Goal: Find specific page/section: Find specific page/section

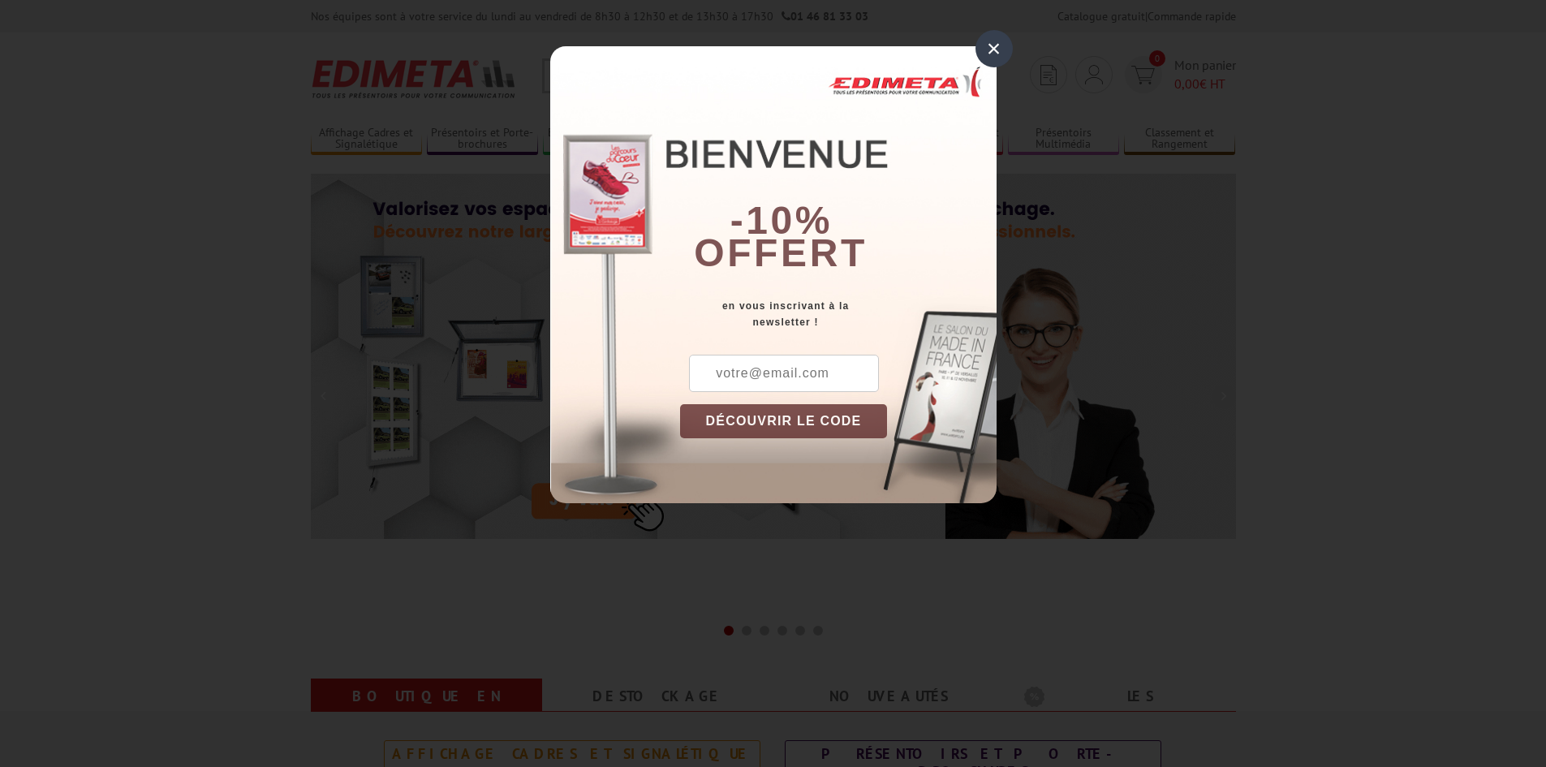
click at [988, 43] on div "×" at bounding box center [993, 48] width 37 height 37
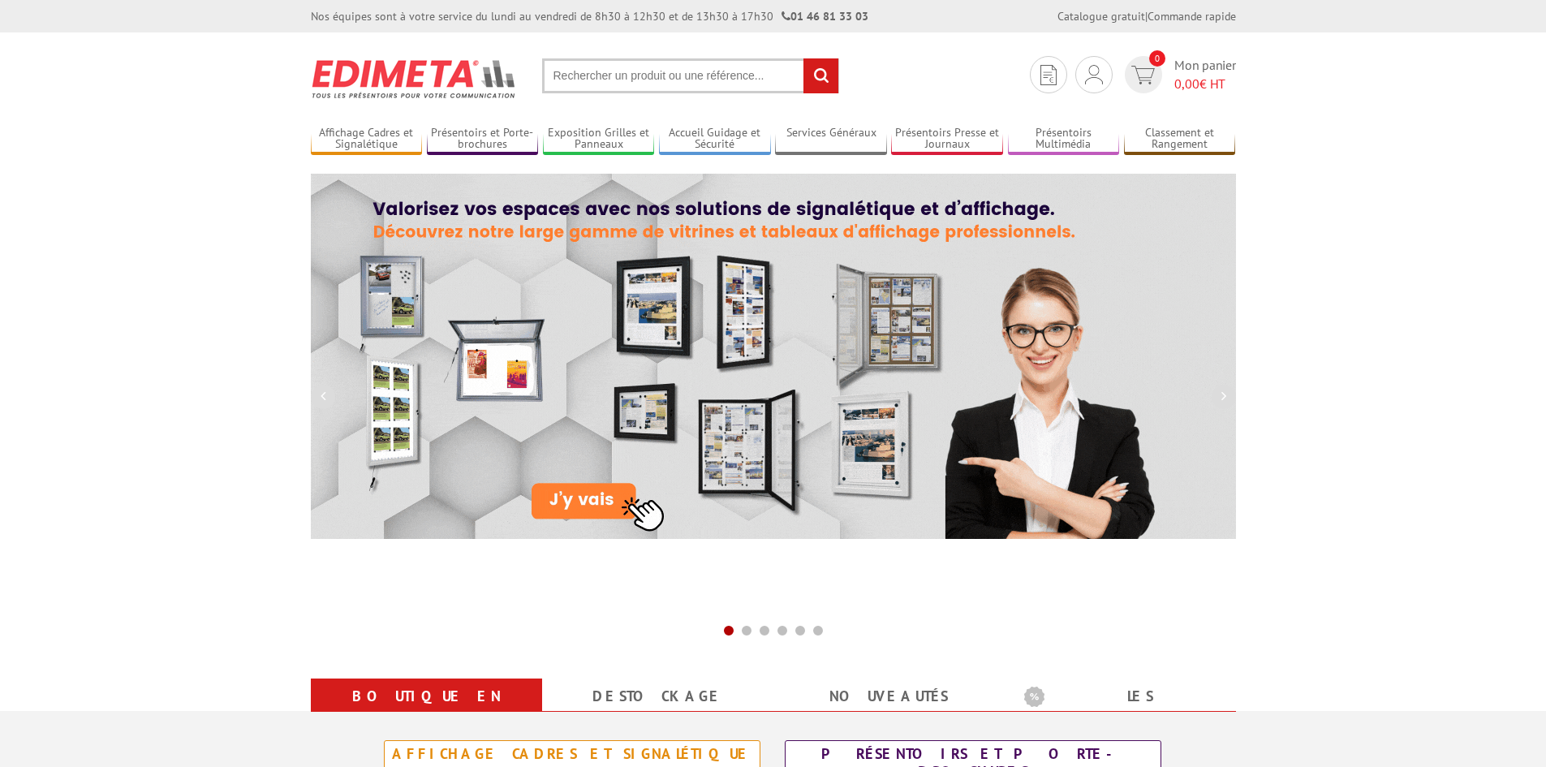
click at [714, 71] on input "text" at bounding box center [690, 75] width 297 height 35
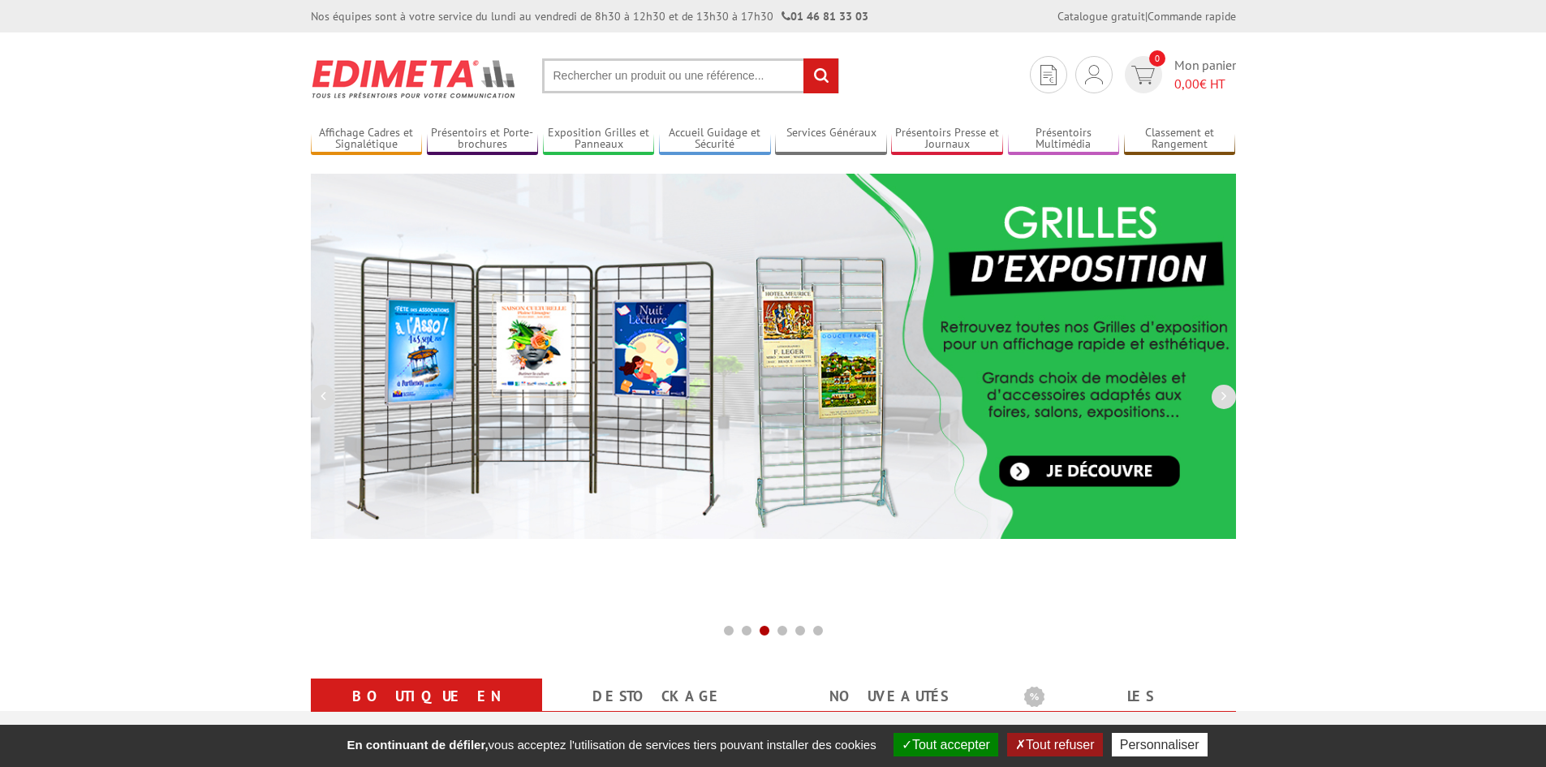
click at [733, 79] on input "text" at bounding box center [690, 75] width 297 height 35
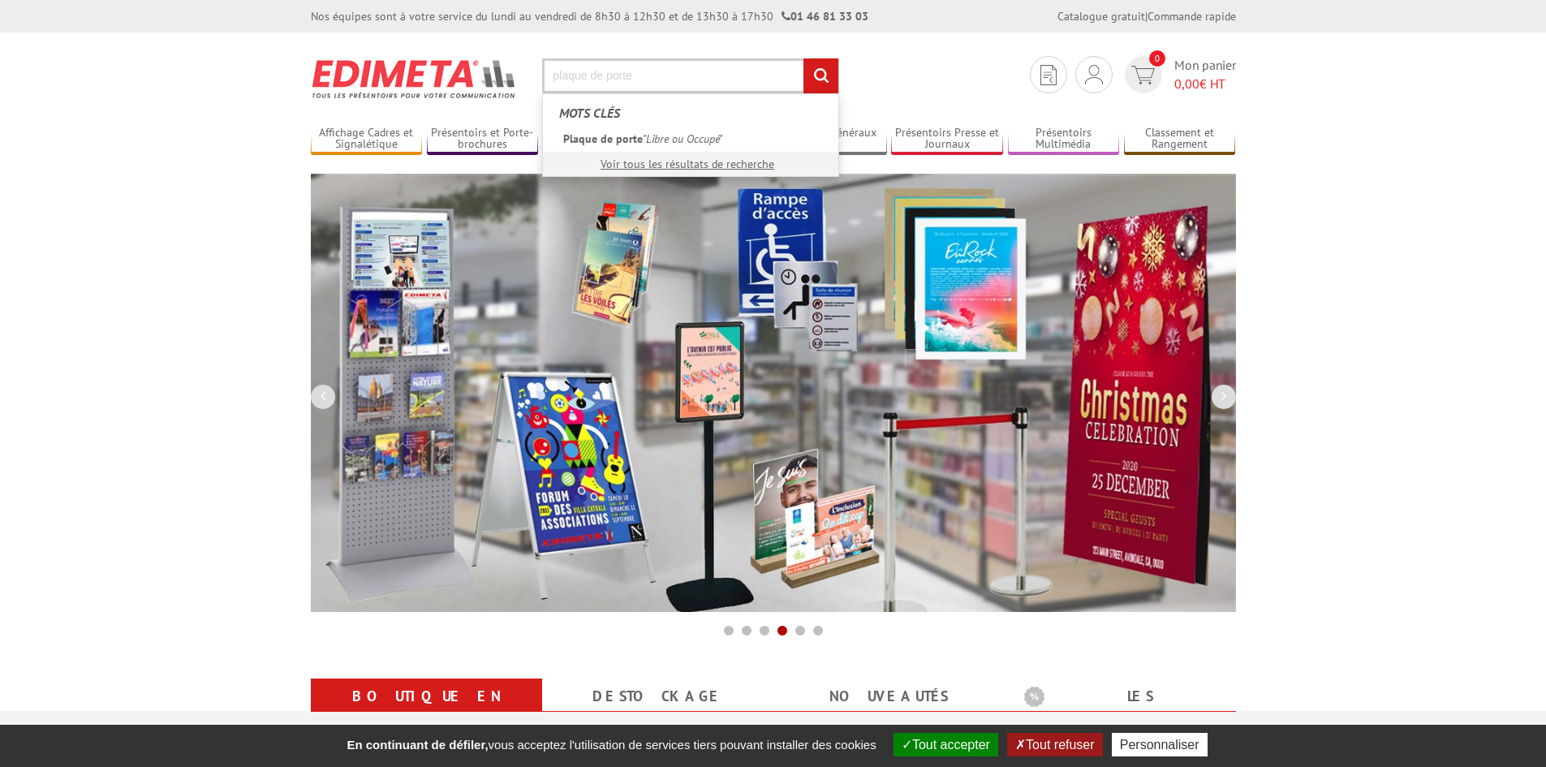
type input "plaque de porte"
click at [817, 87] on input "rechercher" at bounding box center [820, 75] width 35 height 35
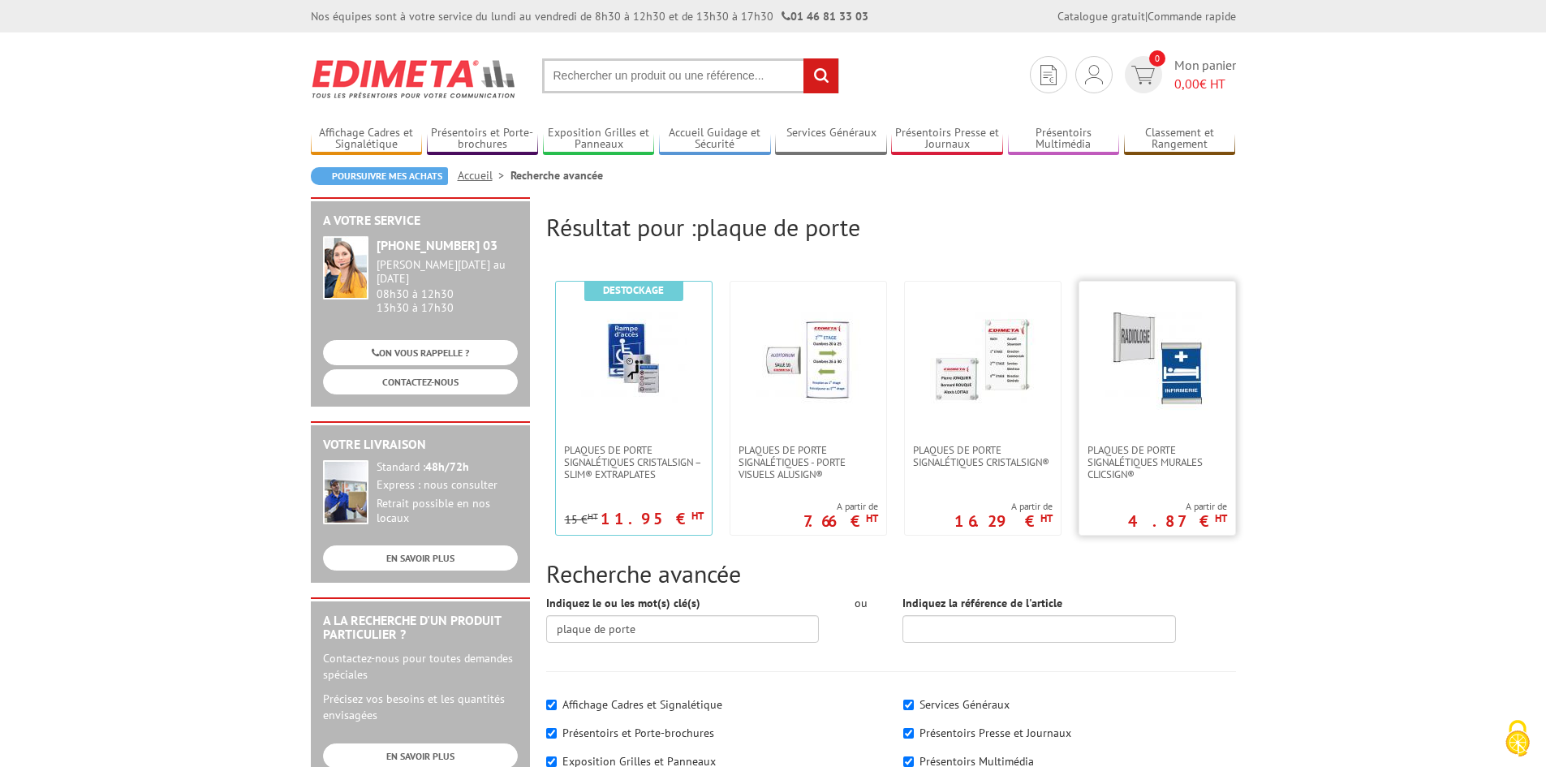
click at [1176, 421] on link at bounding box center [1157, 363] width 156 height 162
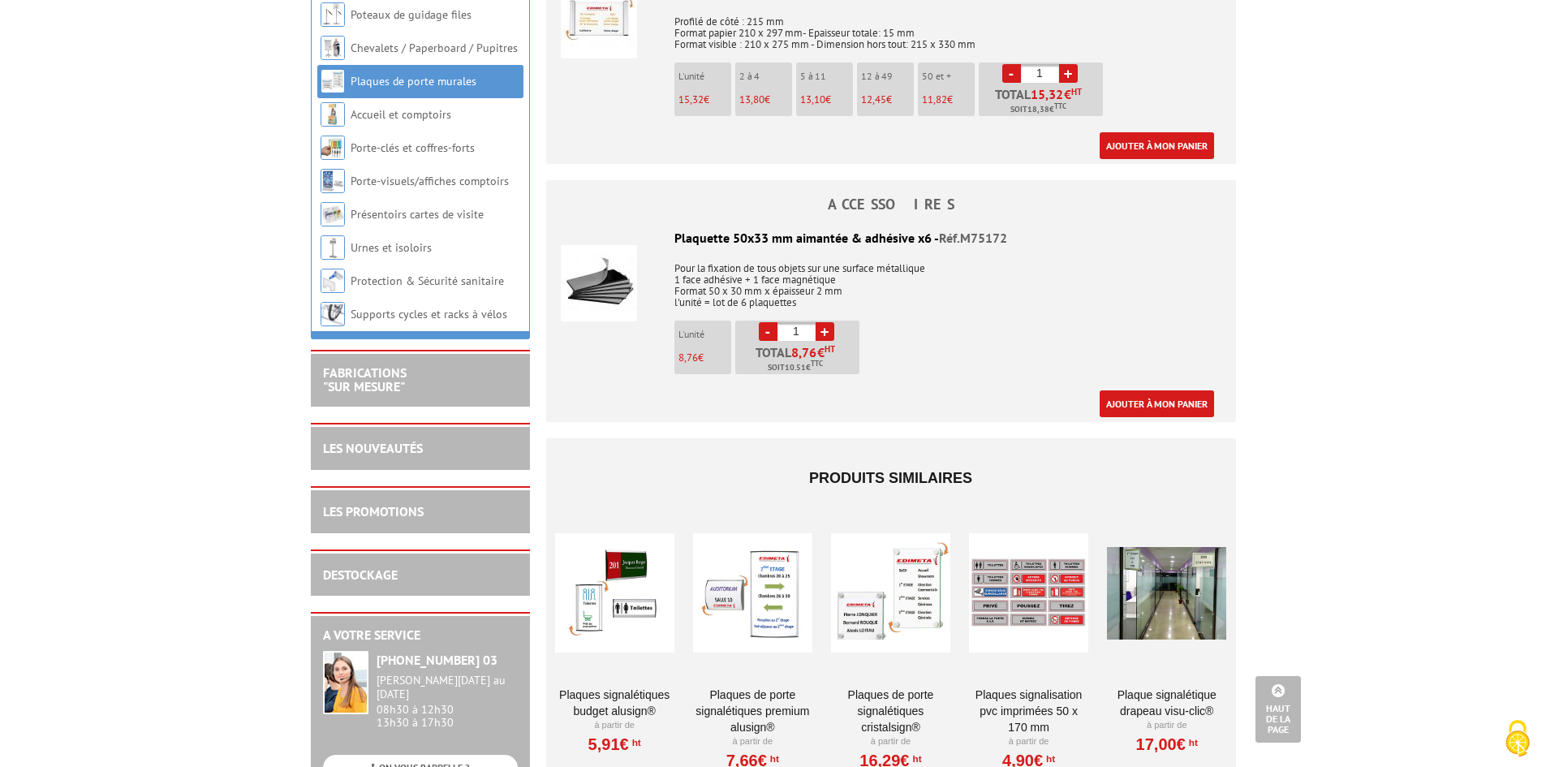
scroll to position [1461, 0]
